Goal: Obtain resource: Download file/media

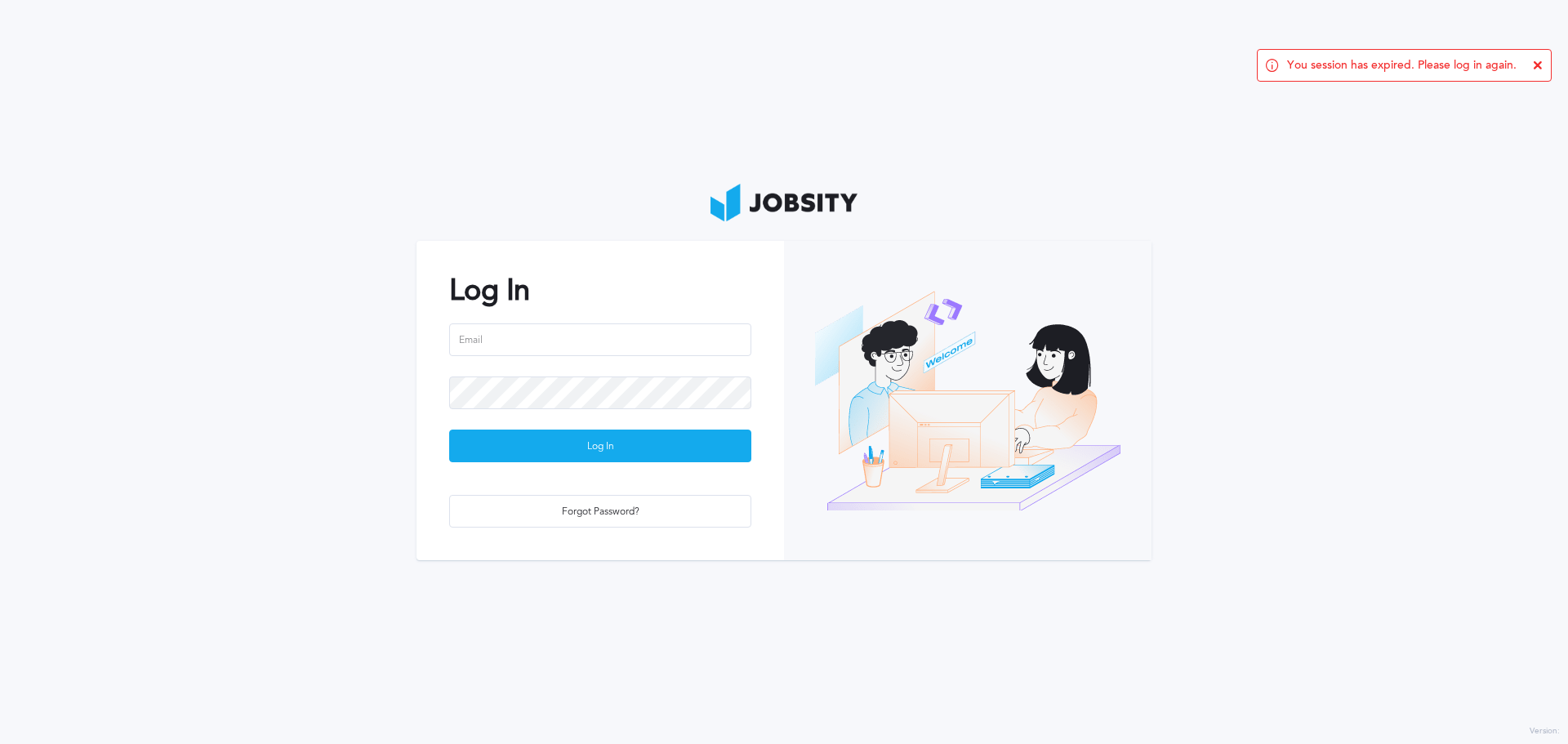
click at [612, 412] on div at bounding box center [601, 403] width 303 height 53
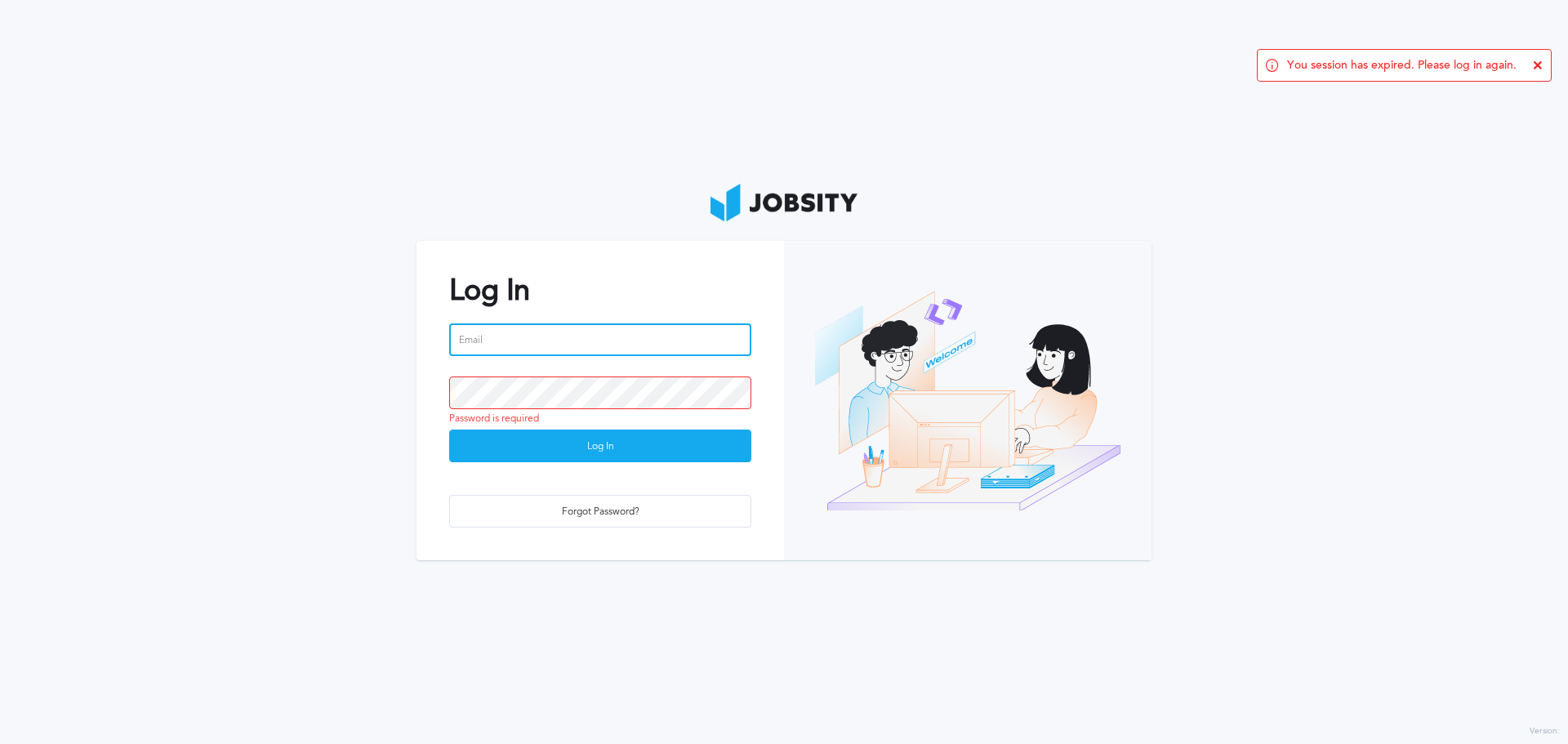
click at [569, 344] on input "email" at bounding box center [601, 340] width 303 height 32
click at [548, 347] on input "email" at bounding box center [601, 340] width 303 height 32
click at [551, 340] on input "email" at bounding box center [601, 340] width 303 height 32
type input "[EMAIL_ADDRESS][PERSON_NAME][DOMAIN_NAME]"
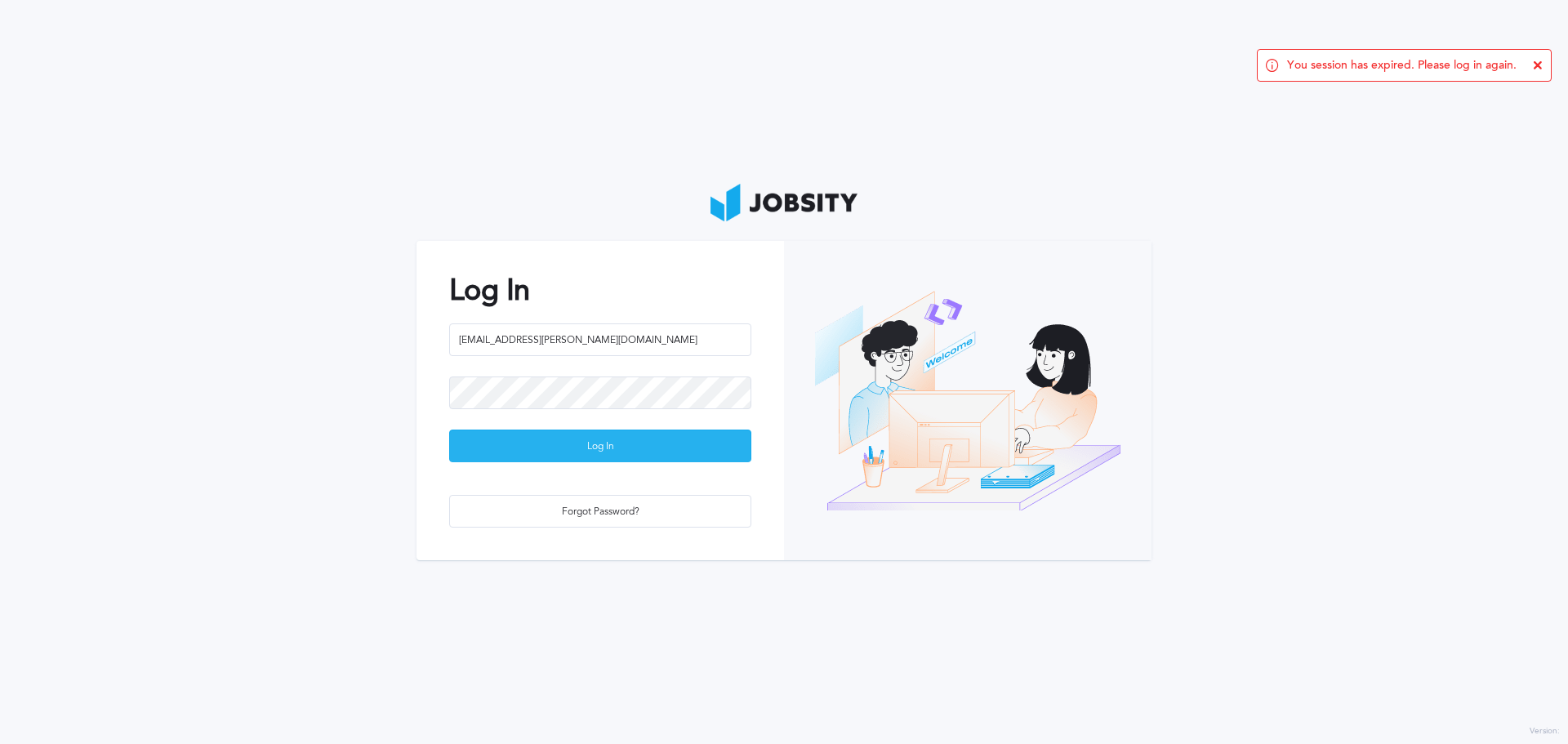
click at [513, 444] on div "Log In" at bounding box center [601, 446] width 301 height 32
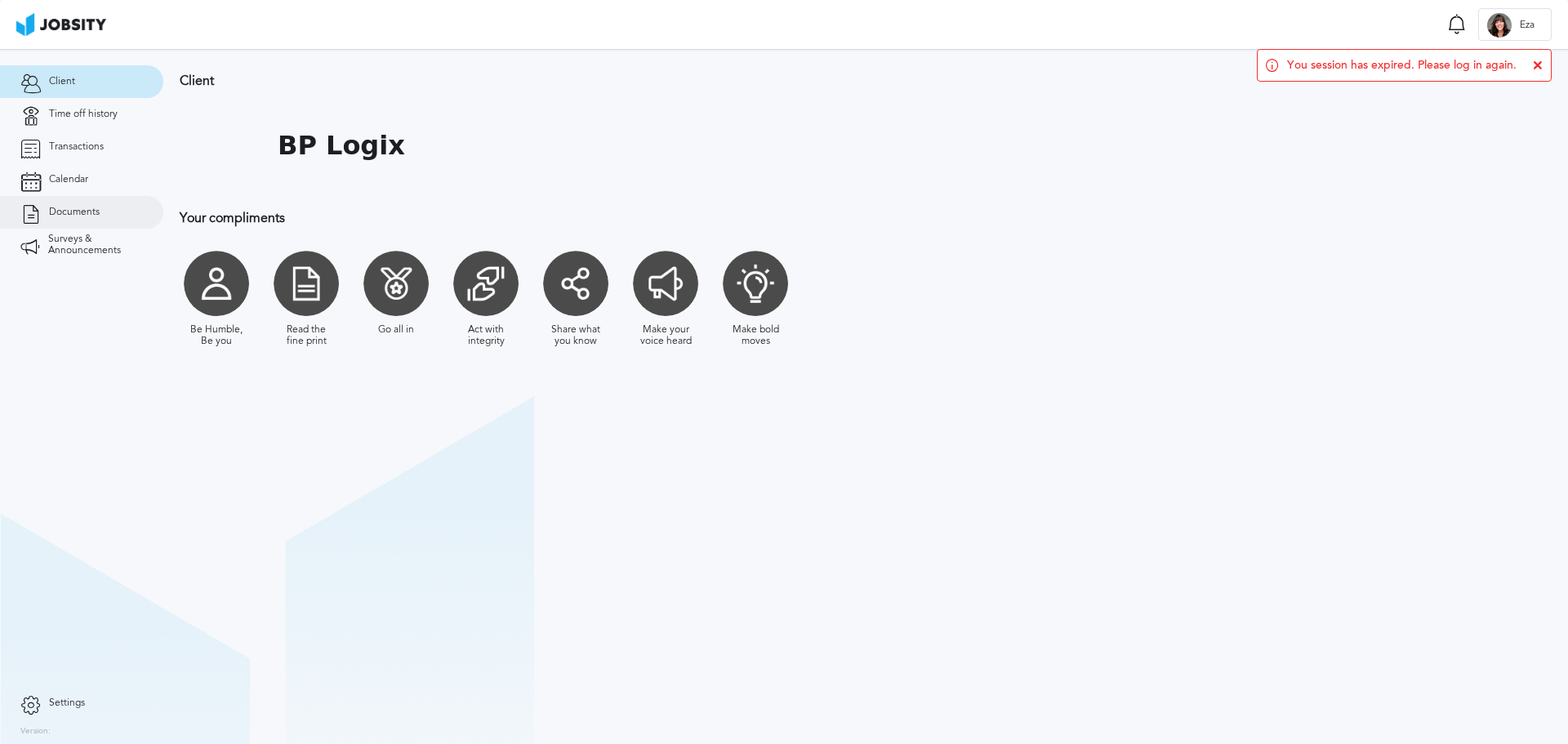
click at [74, 206] on span "Documents" at bounding box center [75, 211] width 51 height 11
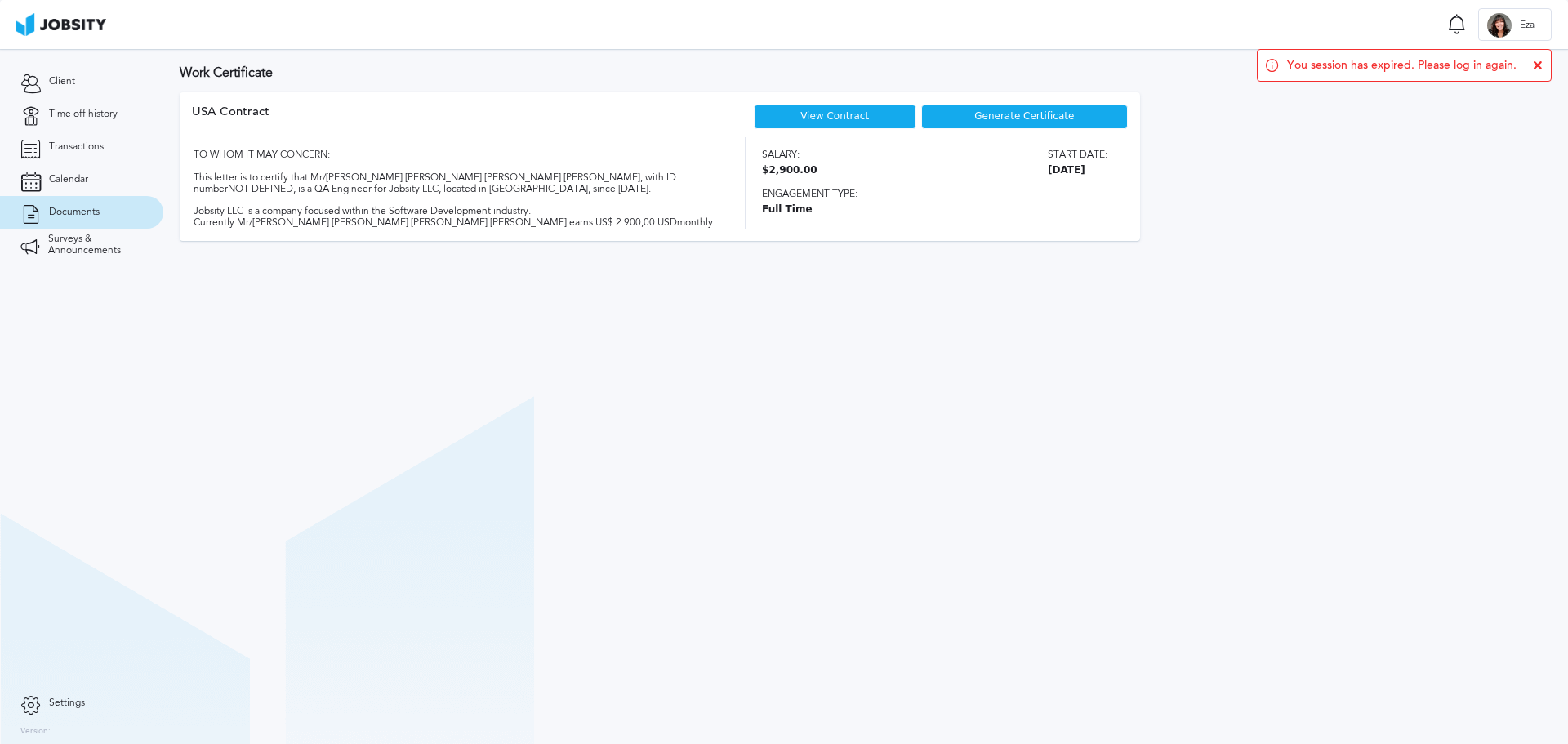
click at [849, 115] on link "View Contract" at bounding box center [835, 116] width 69 height 11
click at [1043, 114] on span "Generate Certificate" at bounding box center [1024, 116] width 99 height 11
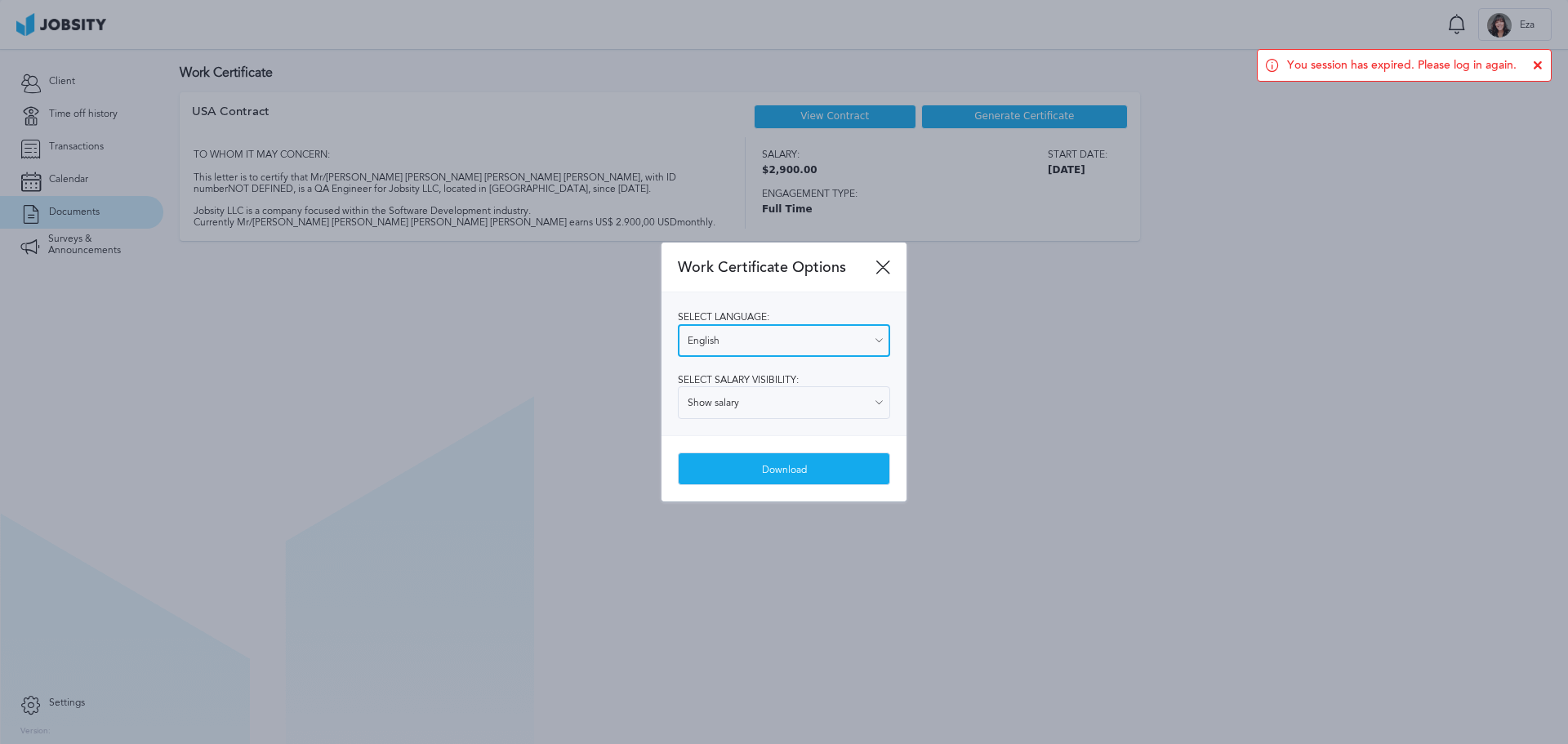
click at [784, 345] on input "English" at bounding box center [784, 341] width 212 height 32
click at [823, 364] on div "Select language: English English Spanish Select salary visibility: Show salary …" at bounding box center [784, 364] width 245 height 143
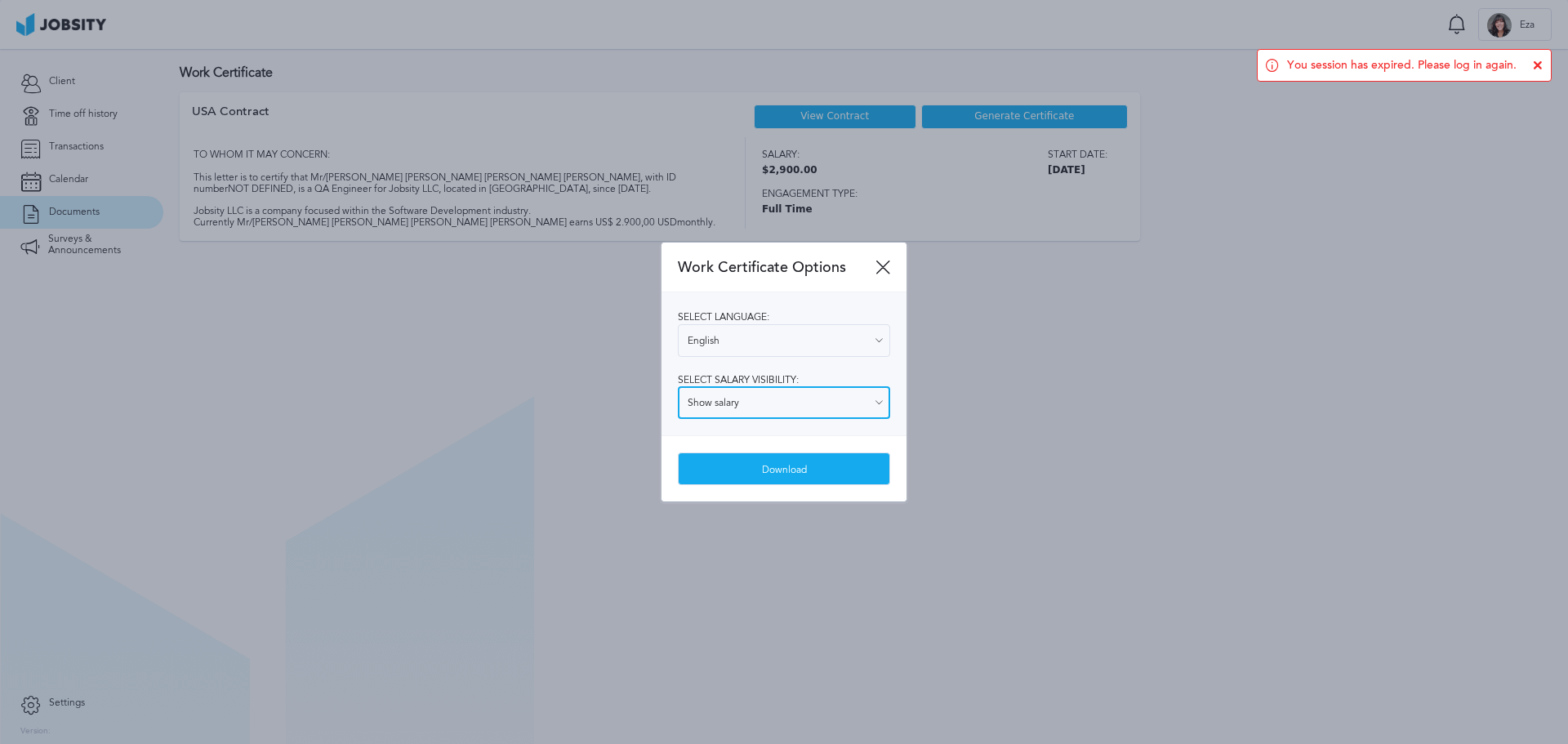
click at [834, 403] on input "Show salary" at bounding box center [784, 403] width 212 height 32
click at [858, 357] on div "Select language: English English Spanish Select salary visibility: Show salary …" at bounding box center [784, 364] width 245 height 143
click at [812, 461] on div "Download" at bounding box center [784, 469] width 211 height 32
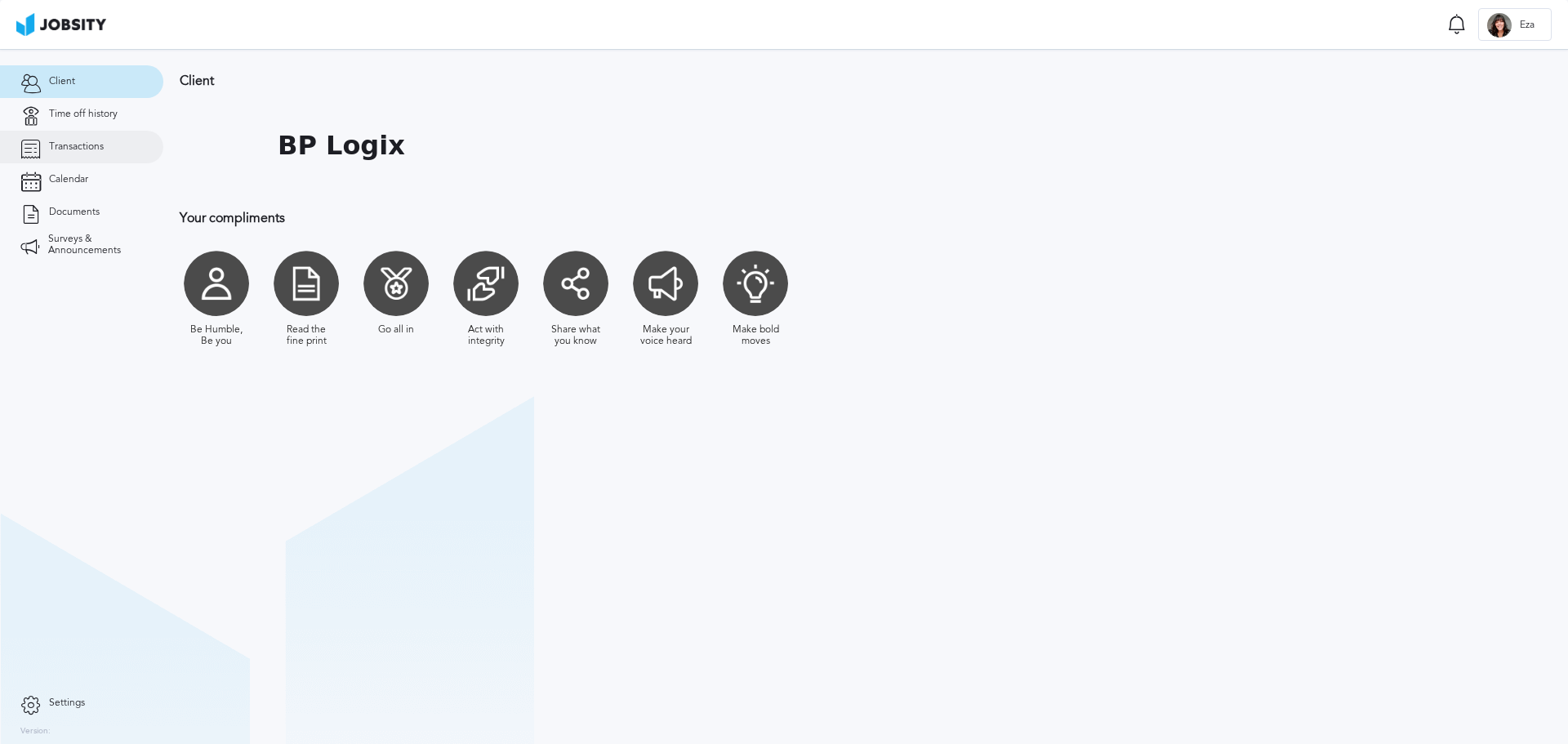
click at [94, 149] on span "Transactions" at bounding box center [76, 146] width 54 height 11
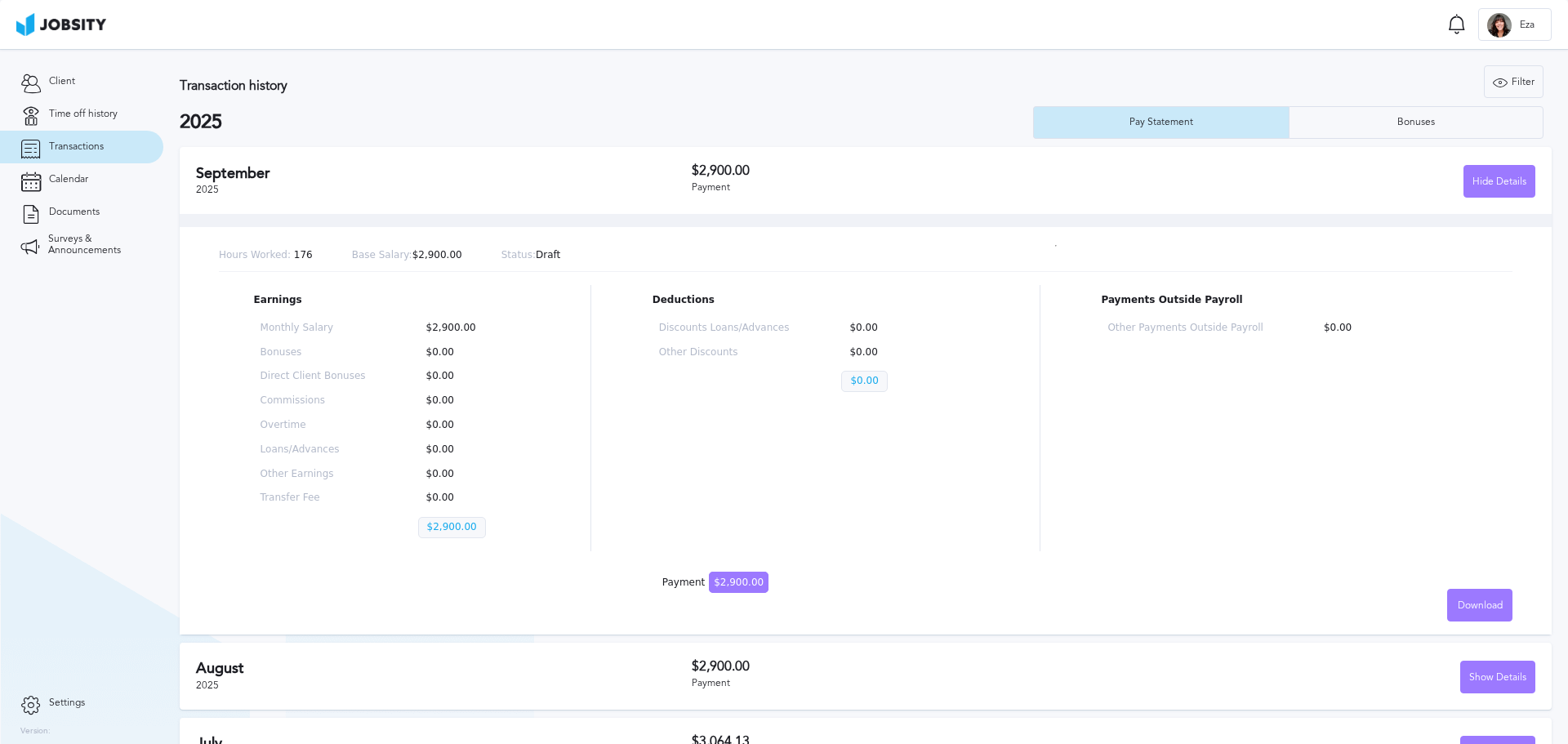
click at [1285, 341] on div "Other Payments Outside Payroll $0.00" at bounding box center [1288, 335] width 376 height 37
click at [1466, 593] on div "Download" at bounding box center [1480, 606] width 64 height 32
click at [1475, 602] on li "English" at bounding box center [1468, 605] width 65 height 32
click at [1482, 612] on div "Download" at bounding box center [1480, 606] width 64 height 32
click at [1459, 640] on li "Spanish" at bounding box center [1468, 637] width 65 height 32
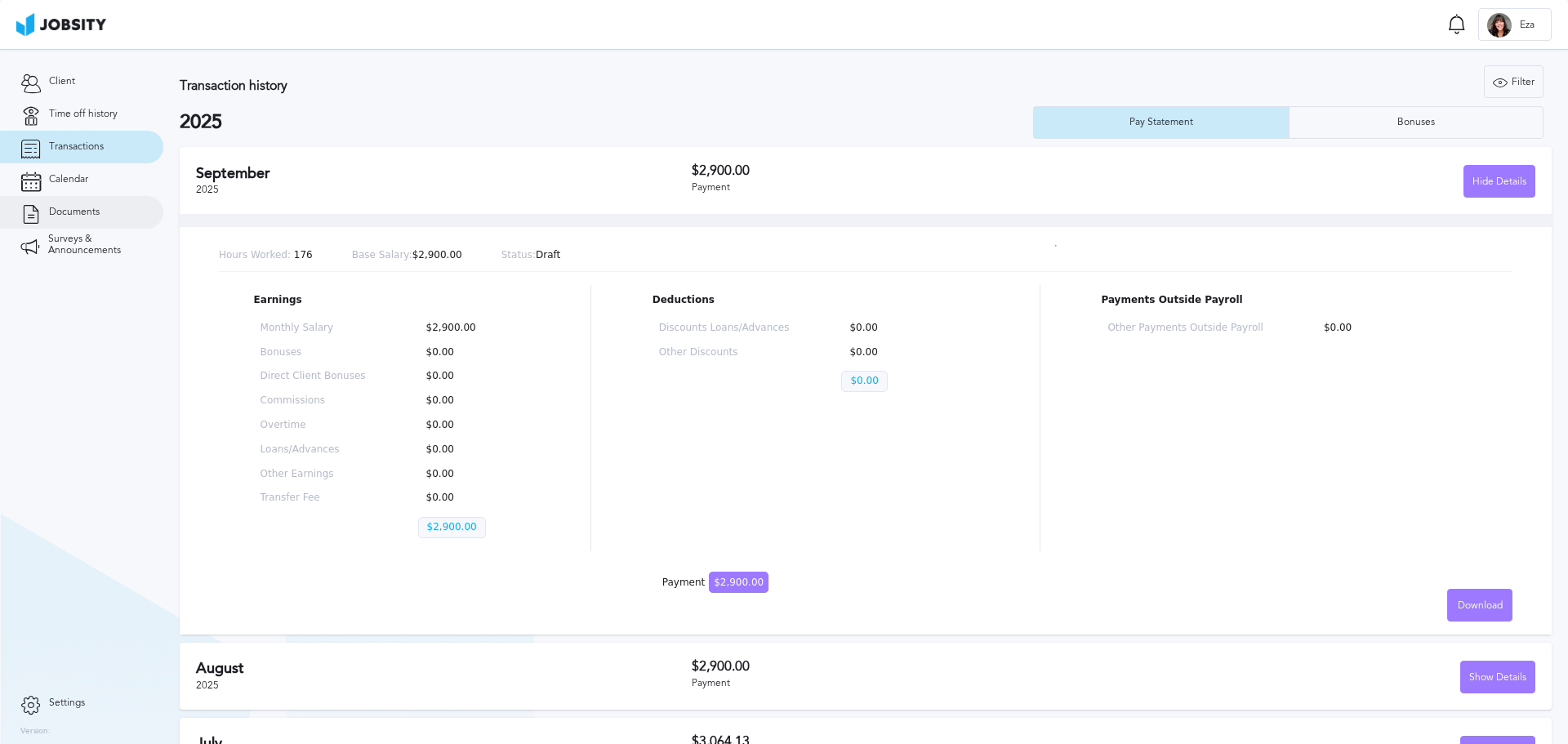
click at [81, 199] on link "Documents" at bounding box center [82, 212] width 163 height 32
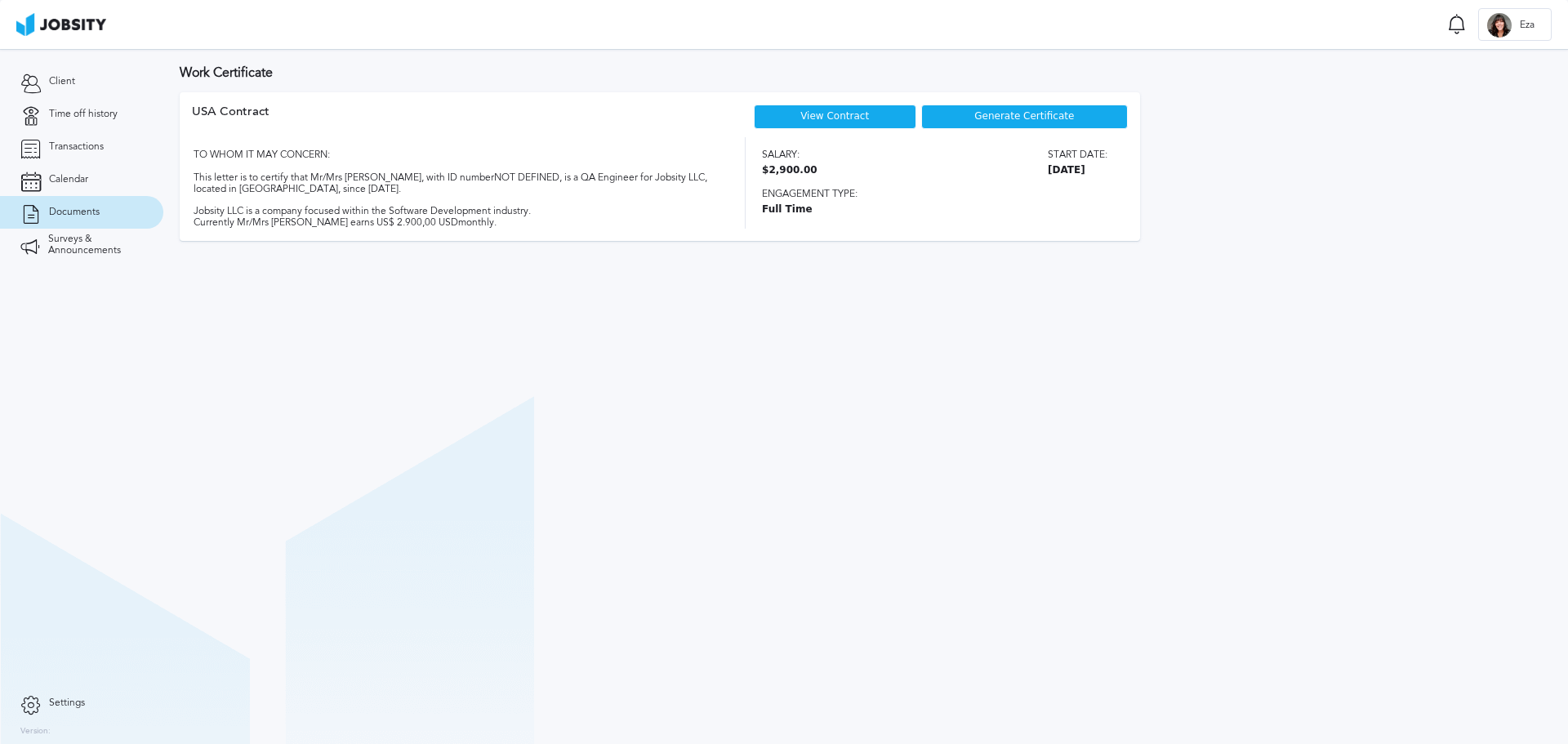
click at [985, 118] on span "Generate Certificate" at bounding box center [1024, 116] width 99 height 11
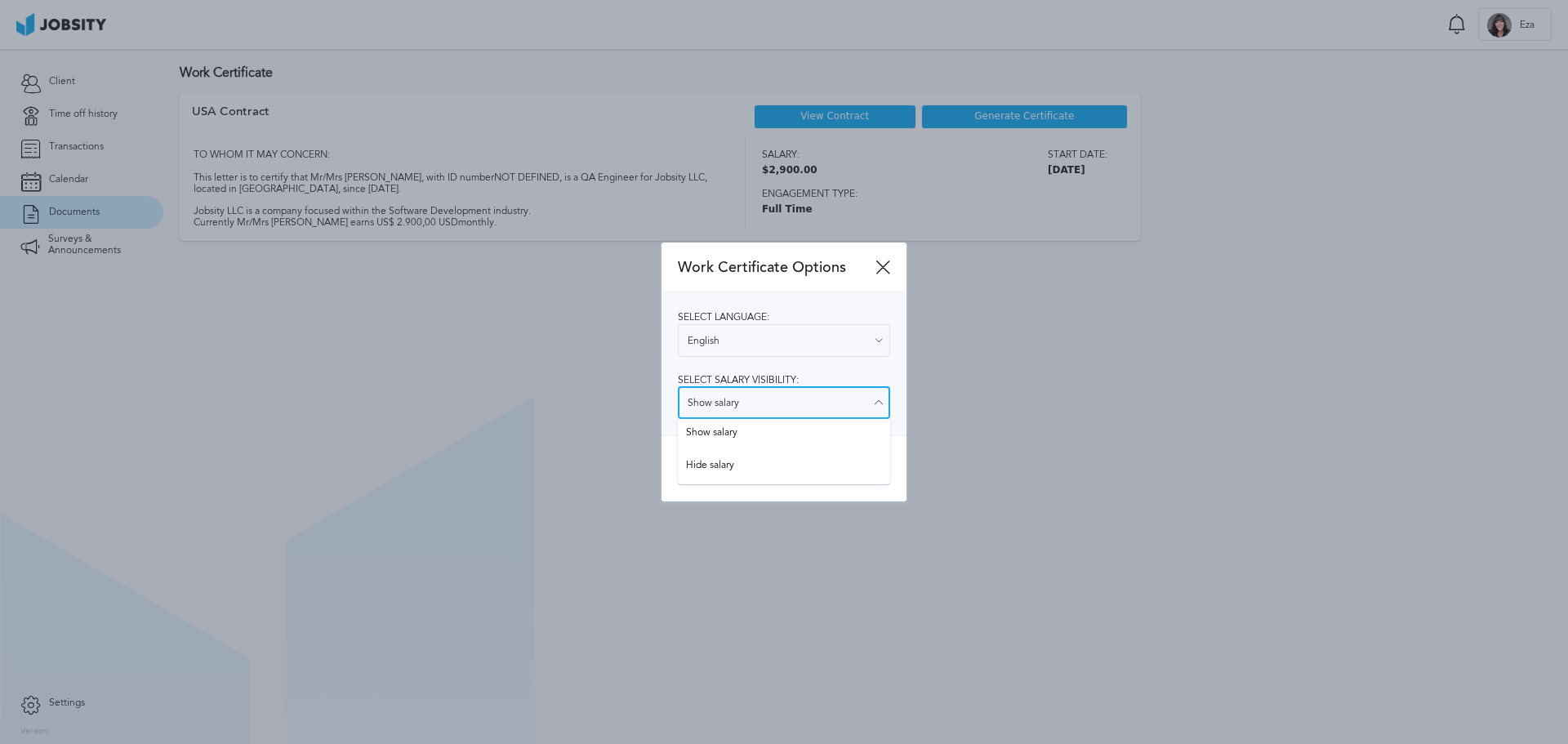
click at [824, 397] on input "Show salary" at bounding box center [784, 403] width 212 height 32
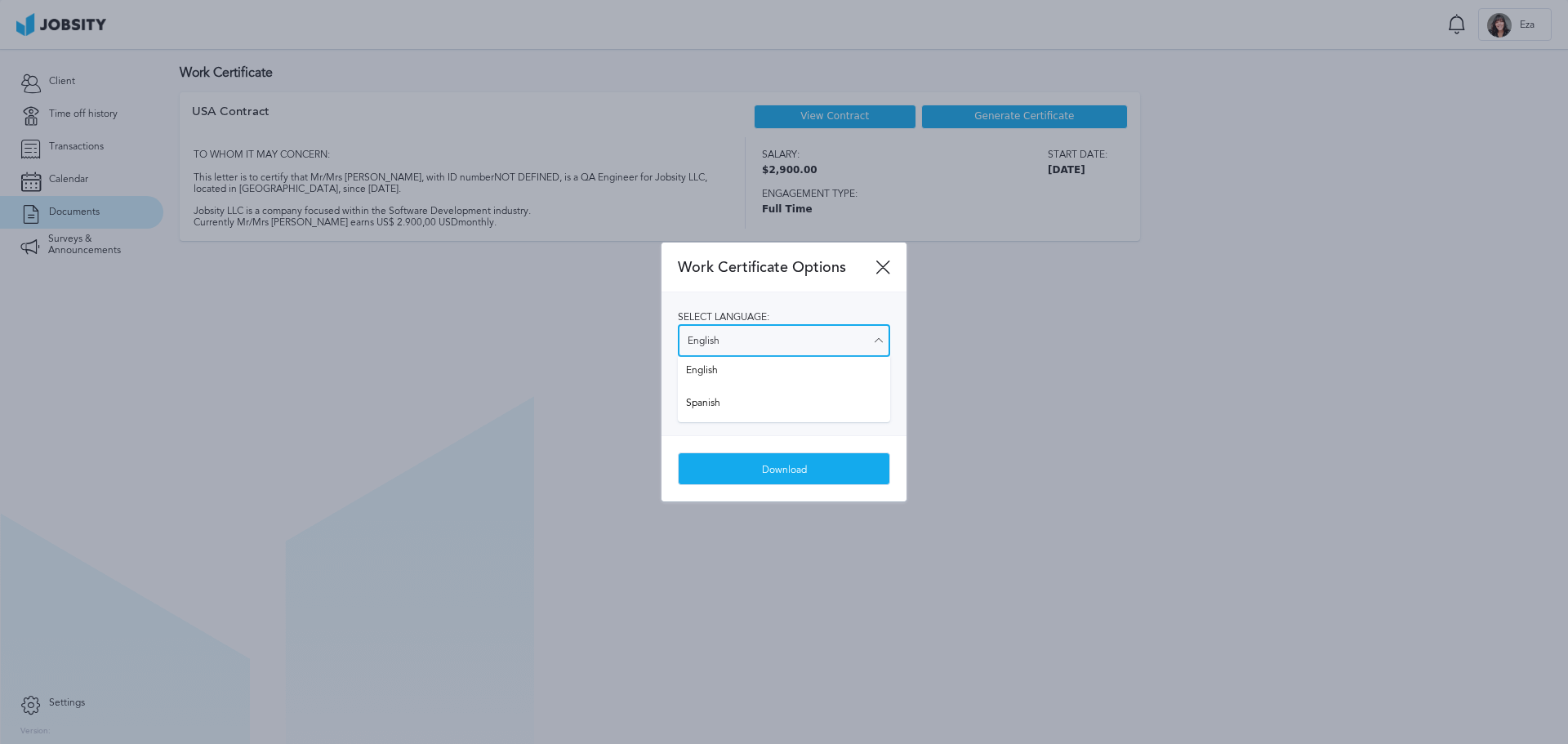
click at [790, 327] on input "English" at bounding box center [784, 341] width 212 height 32
type input "Spanish"
click at [744, 401] on div "Select language: Spanish English Spanish Select salary visibility: Show salary …" at bounding box center [784, 364] width 245 height 143
click at [783, 481] on div "Download" at bounding box center [784, 469] width 211 height 32
